Goal: Task Accomplishment & Management: Complete application form

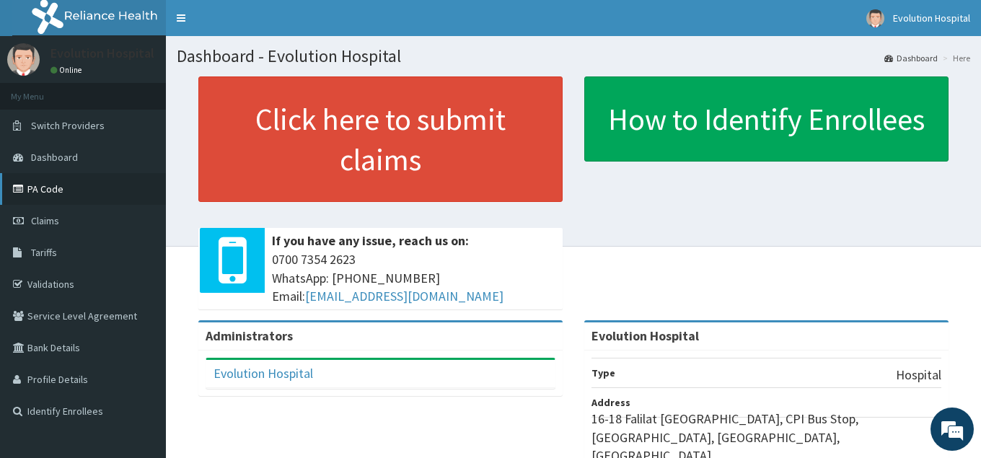
click at [33, 187] on link "PA Code" at bounding box center [83, 189] width 166 height 32
click at [53, 185] on link "PA Code" at bounding box center [83, 189] width 166 height 32
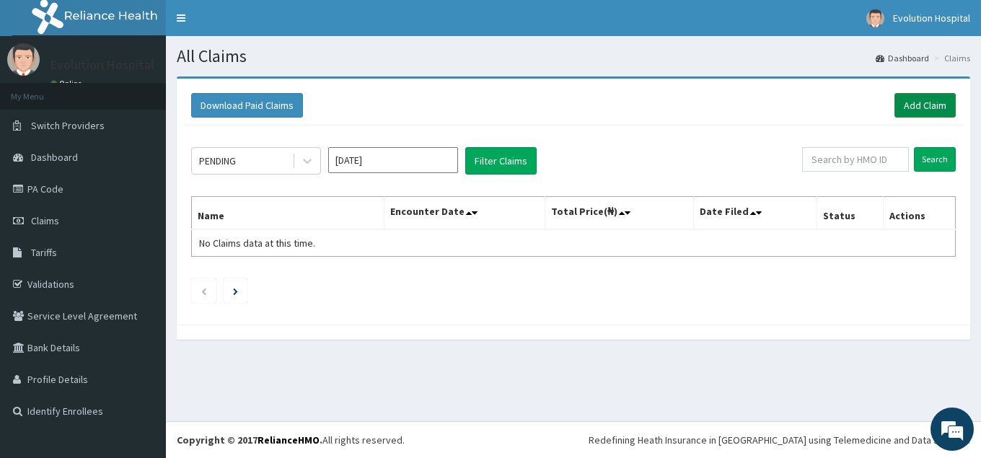
click at [935, 109] on link "Add Claim" at bounding box center [924, 105] width 61 height 25
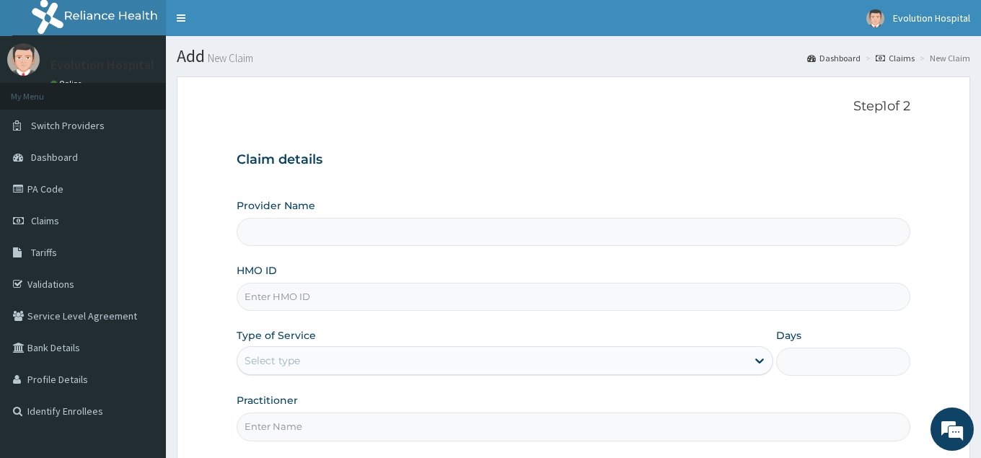
type input "Evolution Hospital"
click at [388, 294] on input "HMO ID" at bounding box center [573, 297] width 673 height 28
type input "gug/10003/e"
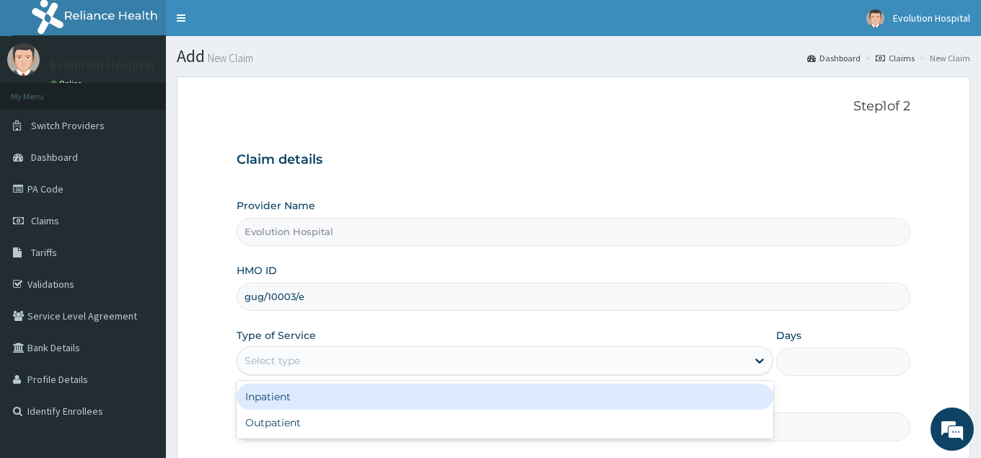
click at [330, 367] on div "Select type" at bounding box center [491, 360] width 508 height 23
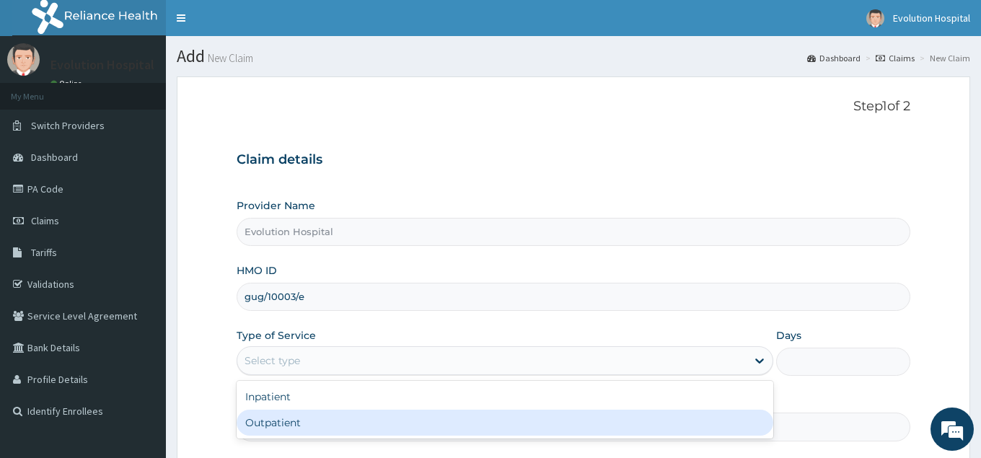
click at [354, 424] on div "Outpatient" at bounding box center [505, 423] width 536 height 26
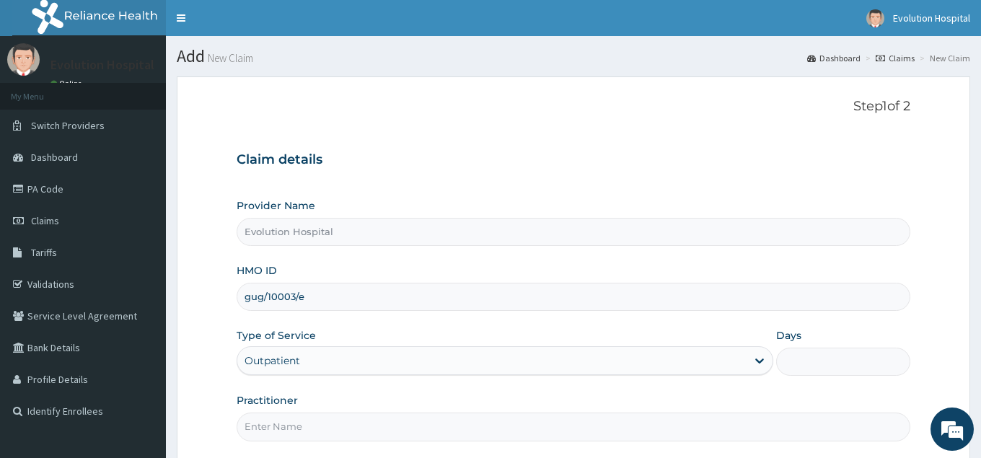
type input "1"
click at [346, 424] on input "Practitioner" at bounding box center [573, 427] width 673 height 28
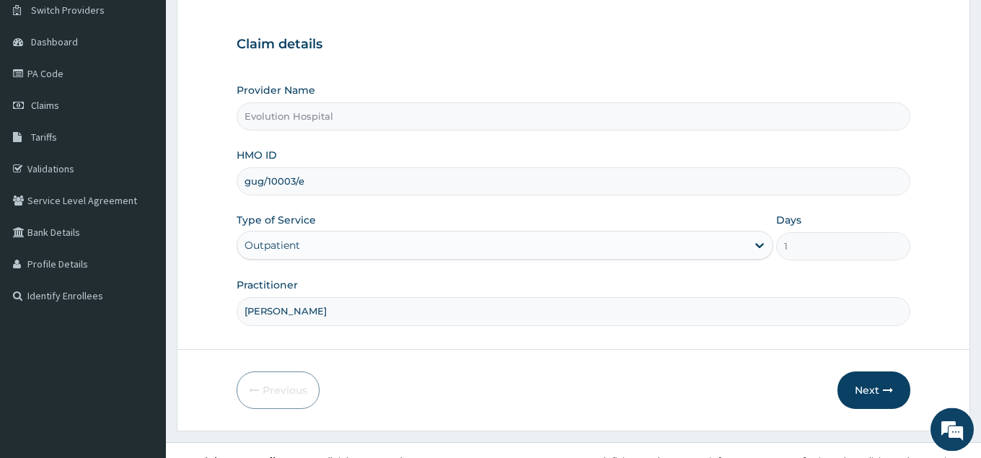
scroll to position [136, 0]
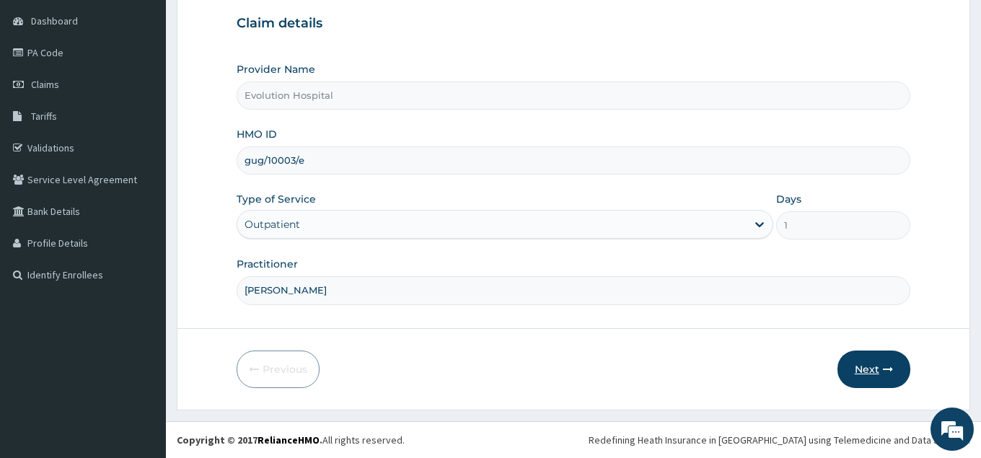
type input "[PERSON_NAME]"
click at [877, 369] on button "Next" at bounding box center [873, 369] width 73 height 38
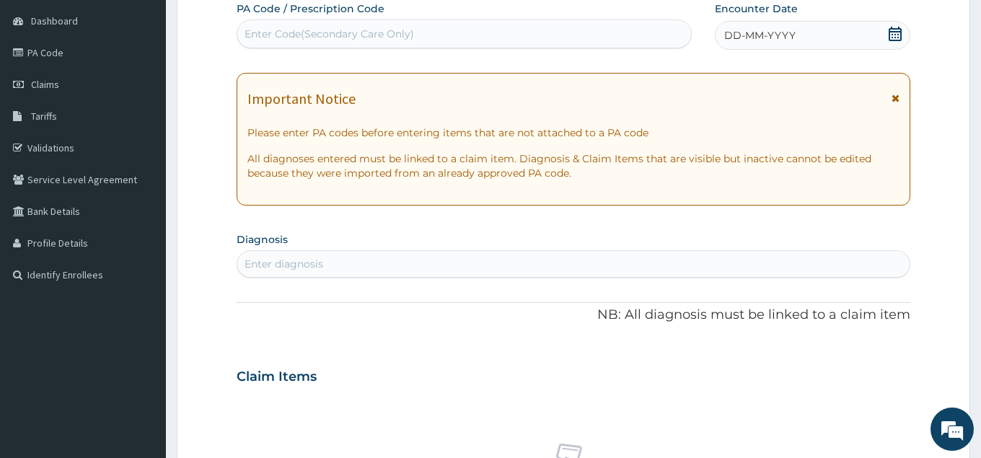
click at [350, 33] on div "Enter Code(Secondary Care Only)" at bounding box center [328, 34] width 169 height 14
type input "PA/C203E7"
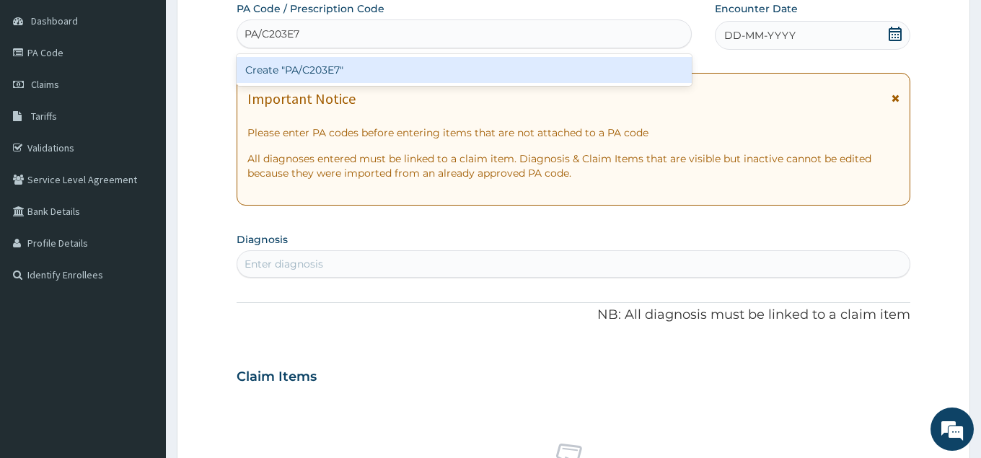
click at [464, 72] on div "Create "PA/C203E7"" at bounding box center [464, 70] width 455 height 26
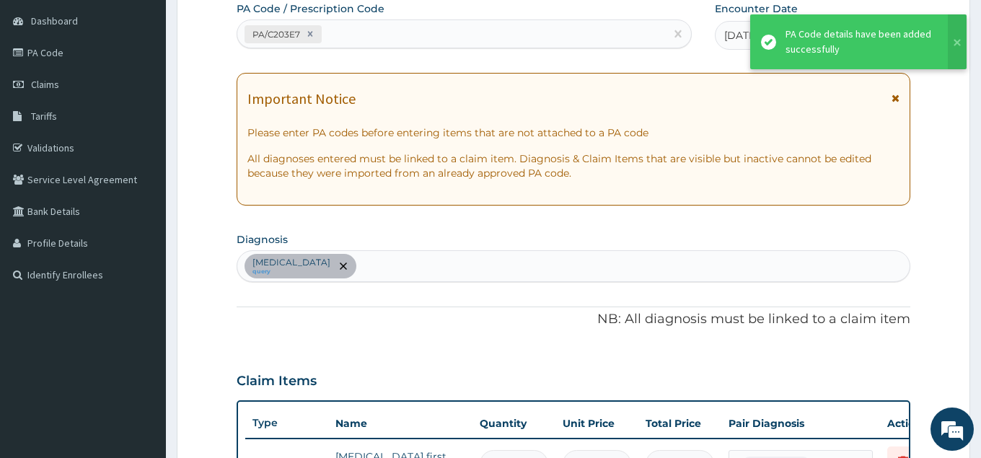
scroll to position [371, 0]
